Goal: Task Accomplishment & Management: Manage account settings

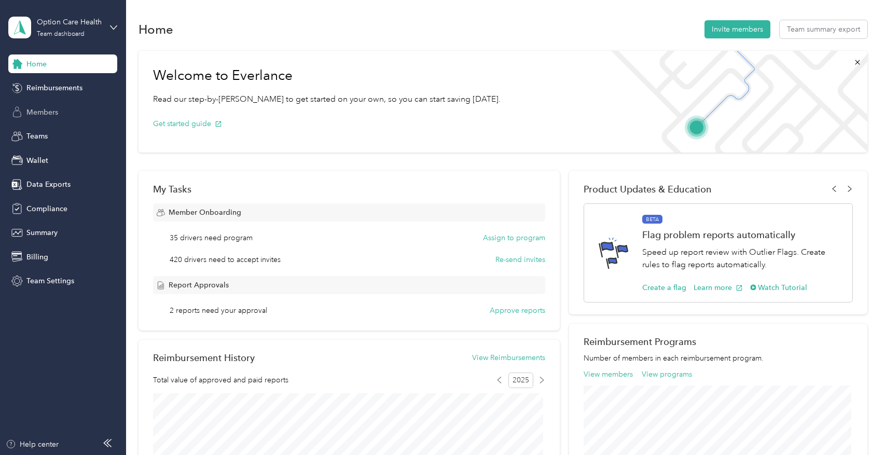
click at [44, 110] on span "Members" at bounding box center [42, 112] width 32 height 11
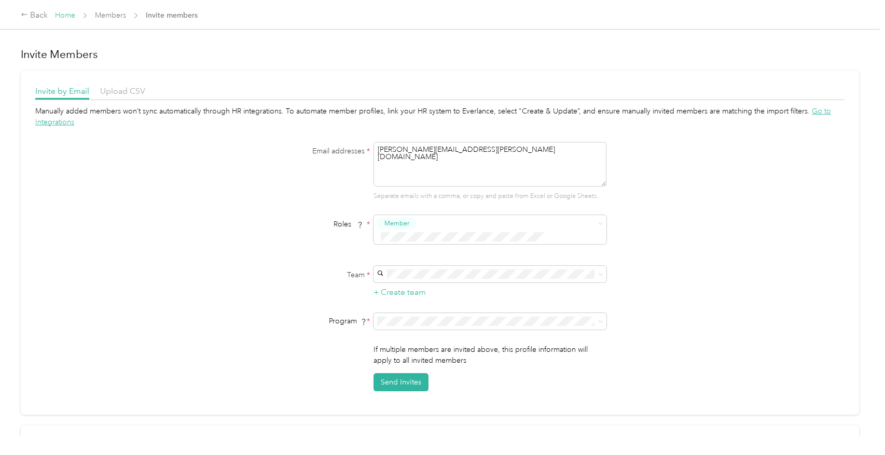
click at [70, 17] on link "Home" at bounding box center [65, 15] width 20 height 9
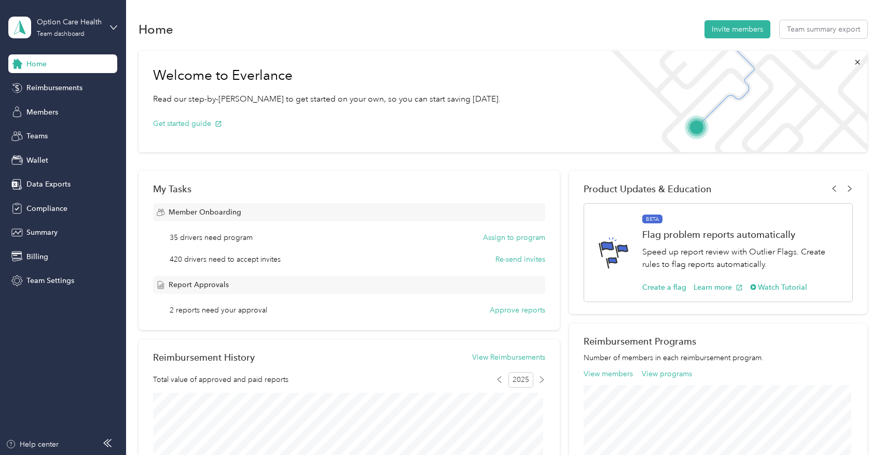
click at [104, 23] on div "Option Care Health Team dashboard" at bounding box center [62, 27] width 109 height 36
click at [59, 129] on div "Log out" at bounding box center [176, 132] width 321 height 18
